Goal: Transaction & Acquisition: Purchase product/service

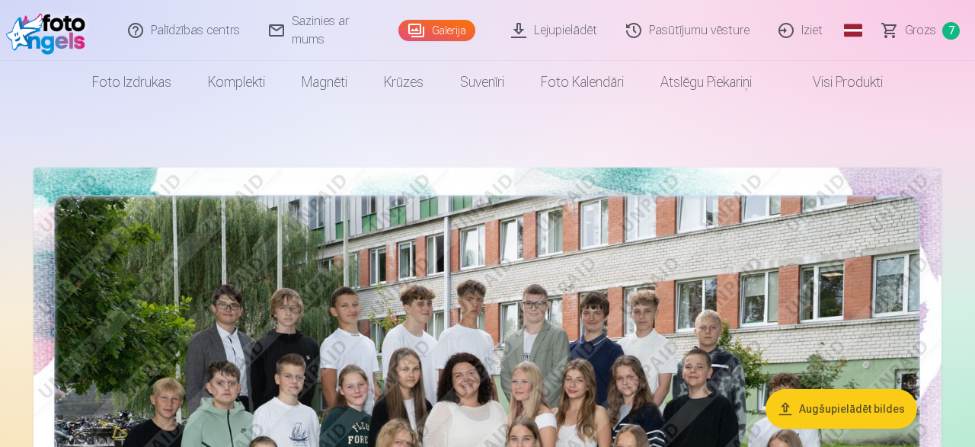
click at [551, 30] on link "Lejupielādēt" at bounding box center [554, 30] width 115 height 61
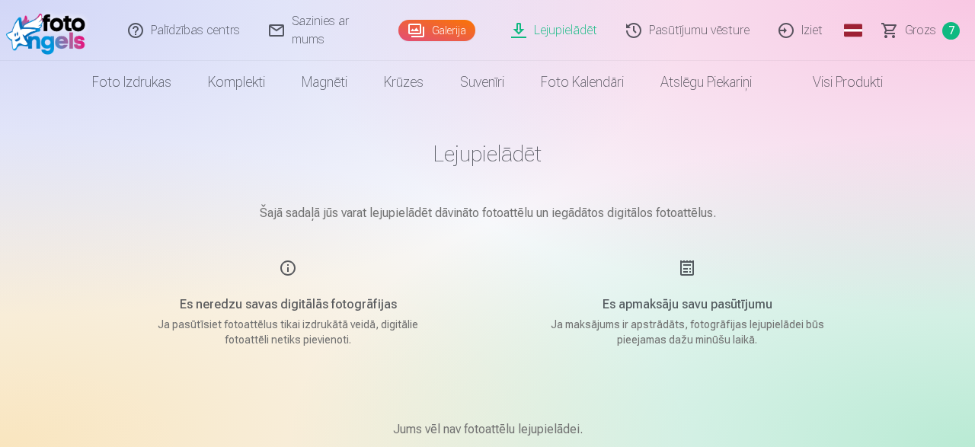
click at [198, 30] on link "Palīdzības centrs" at bounding box center [184, 30] width 141 height 61
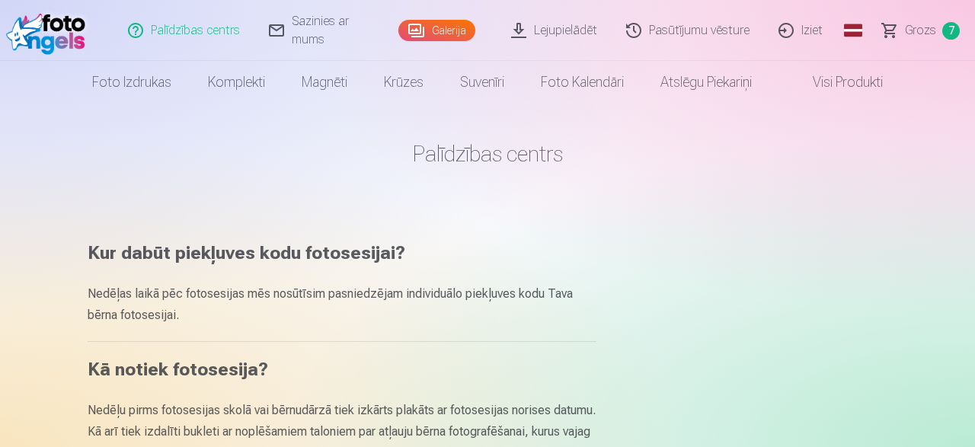
click at [334, 24] on link "Sazinies ar mums" at bounding box center [326, 30] width 143 height 61
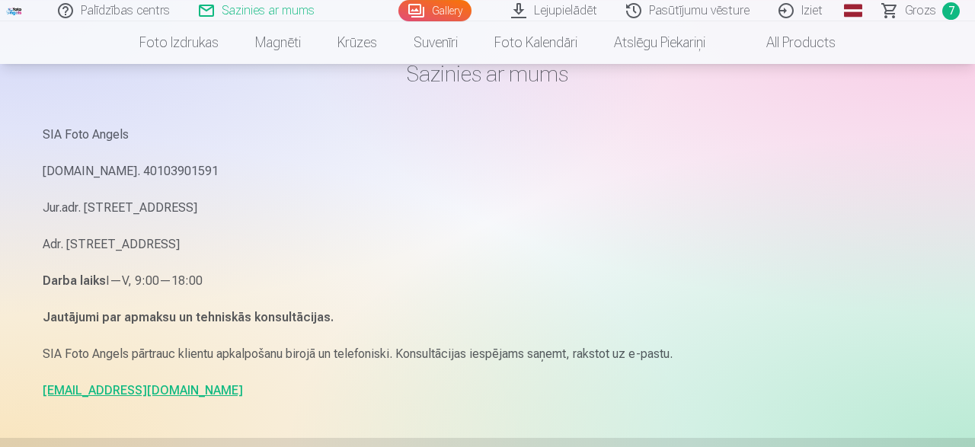
scroll to position [79, 0]
click at [104, 388] on link "[EMAIL_ADDRESS][DOMAIN_NAME]" at bounding box center [143, 391] width 200 height 14
click at [939, 7] on link "Grozs 7" at bounding box center [921, 10] width 107 height 21
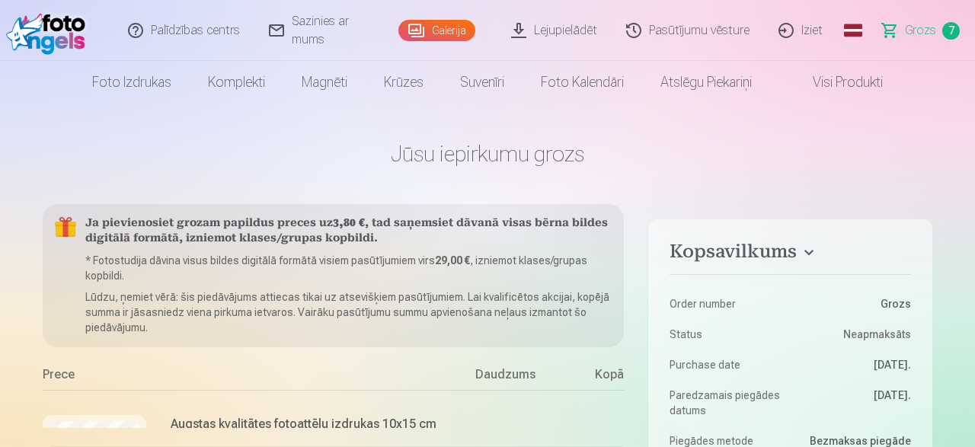
click at [944, 28] on span "7" at bounding box center [951, 31] width 18 height 18
click at [47, 41] on img at bounding box center [49, 30] width 87 height 49
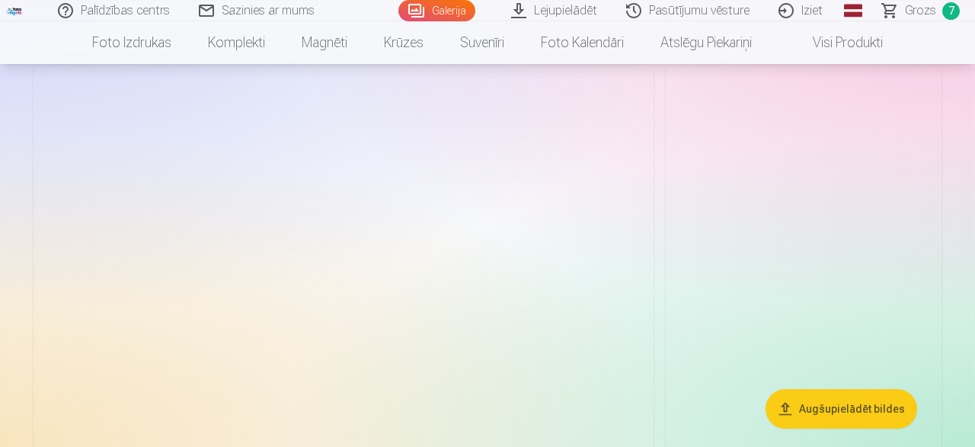
scroll to position [1663, 0]
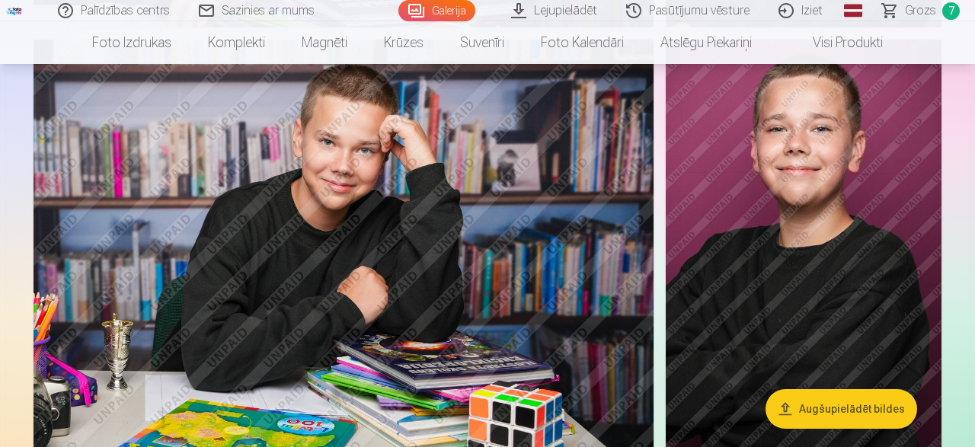
click at [806, 228] on img at bounding box center [804, 247] width 276 height 414
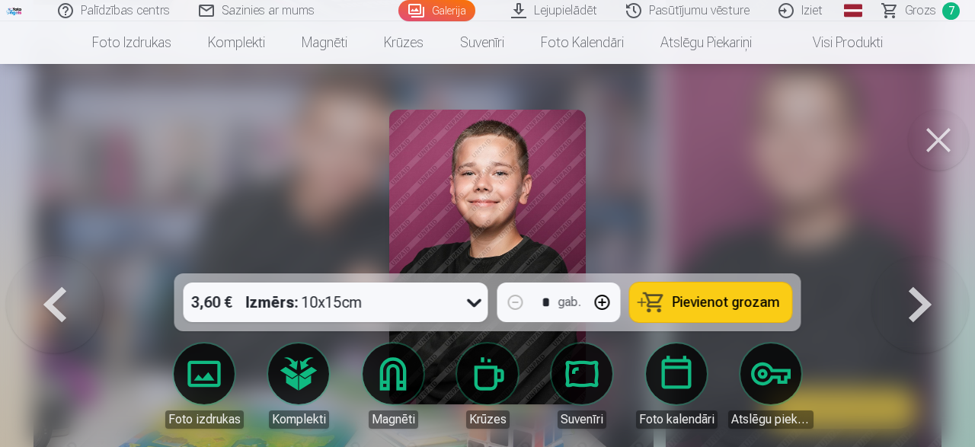
click at [724, 305] on span "Pievienot grozam" at bounding box center [725, 302] width 107 height 14
